Goal: Task Accomplishment & Management: Use online tool/utility

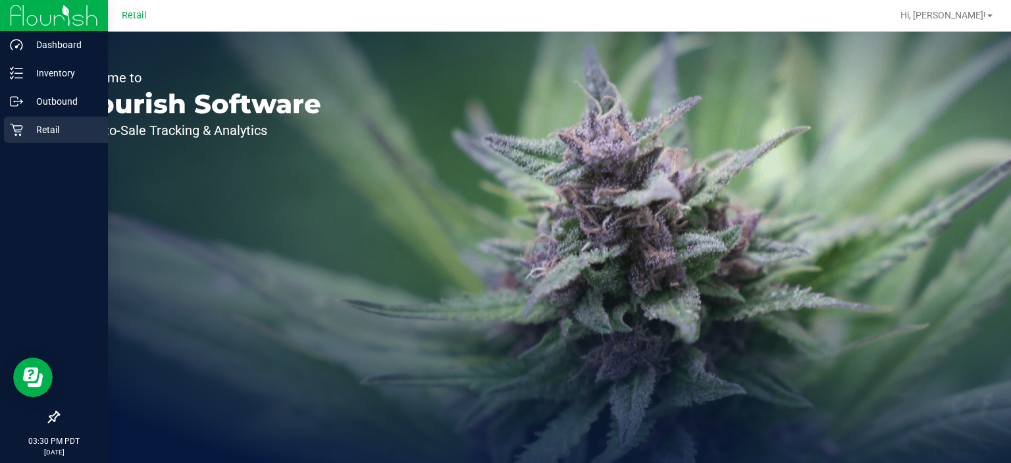
click at [21, 120] on div "Retail" at bounding box center [56, 130] width 104 height 26
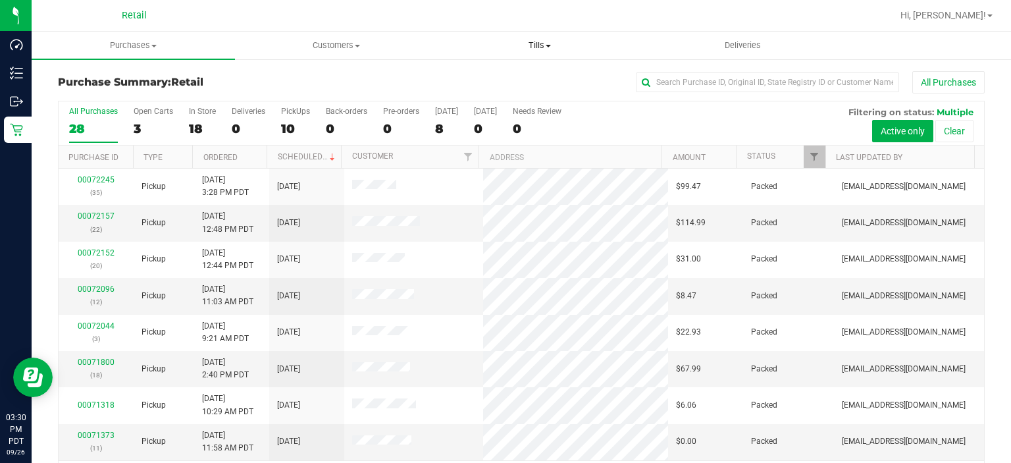
click at [544, 45] on span "Tills" at bounding box center [539, 46] width 202 height 12
click at [488, 81] on span "Manage tills" at bounding box center [482, 79] width 89 height 11
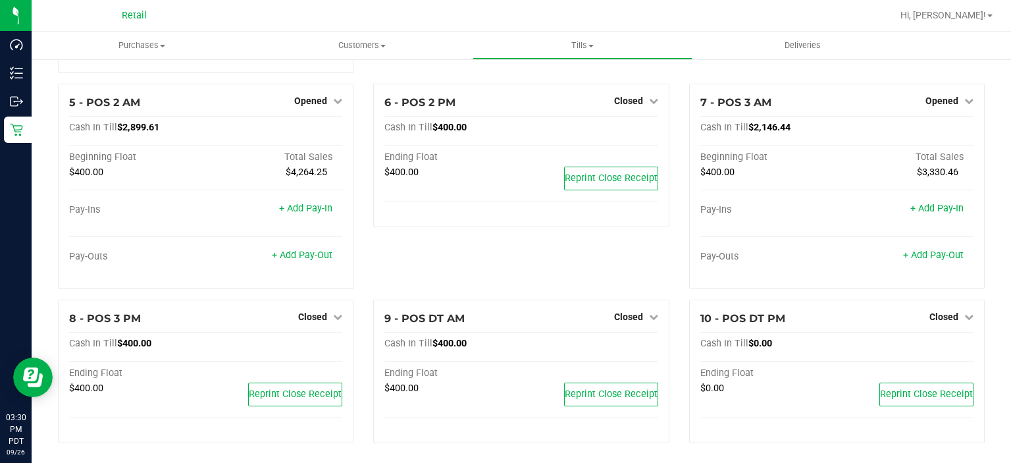
scroll to position [293, 0]
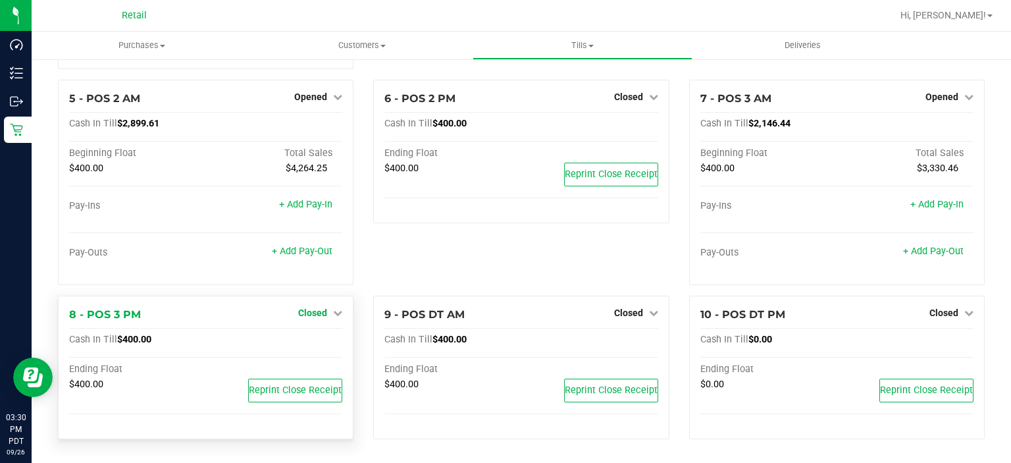
click at [315, 313] on span "Closed" at bounding box center [312, 312] width 29 height 11
click at [316, 340] on link "Open Till" at bounding box center [312, 339] width 35 height 11
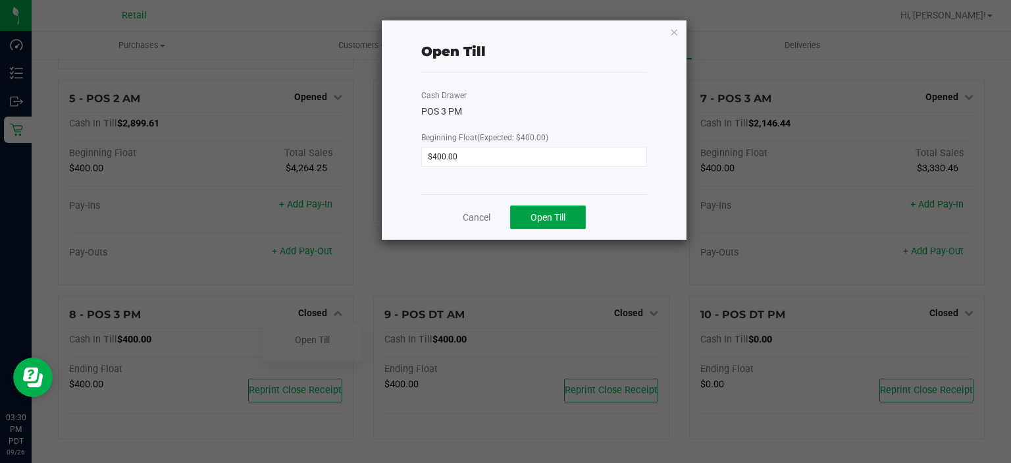
click at [540, 216] on span "Open Till" at bounding box center [548, 217] width 35 height 11
